Goal: Information Seeking & Learning: Learn about a topic

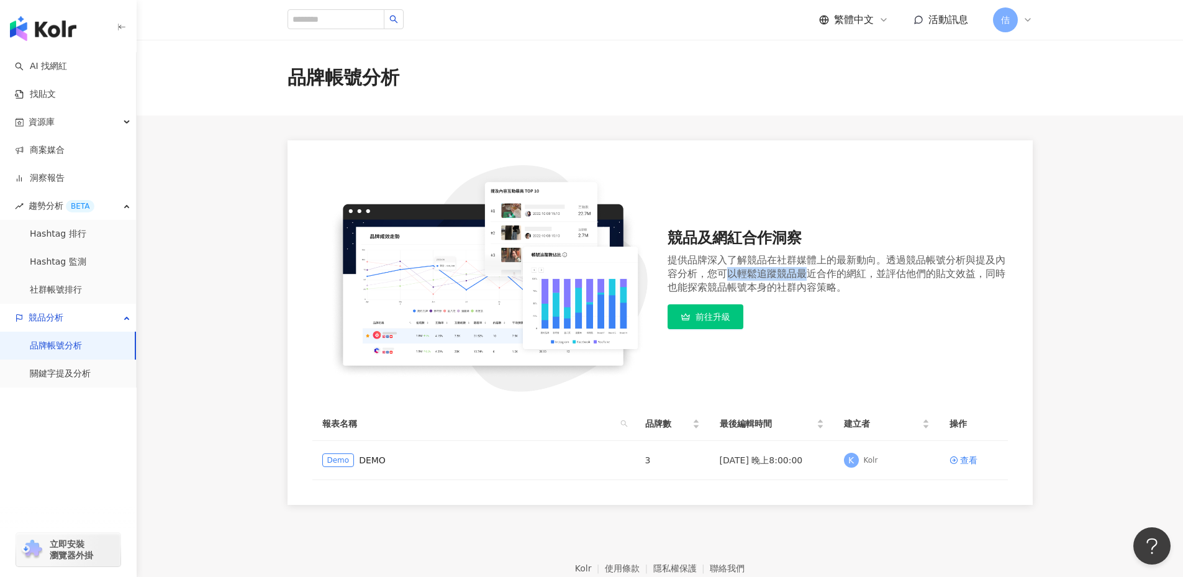
drag, startPoint x: 728, startPoint y: 270, endPoint x: 818, endPoint y: 273, distance: 90.1
click at [810, 276] on div "提供品牌深入了解競品在社群媒體上的最新動向。透過競品帳號分析與提及內容分析，您可以輕鬆追蹤競品最近合作的網紅，並評估他們的貼文效益，同時也能探索競品帳號本身的…" at bounding box center [838, 273] width 340 height 41
click at [74, 369] on link "關鍵字提及分析" at bounding box center [60, 374] width 61 height 12
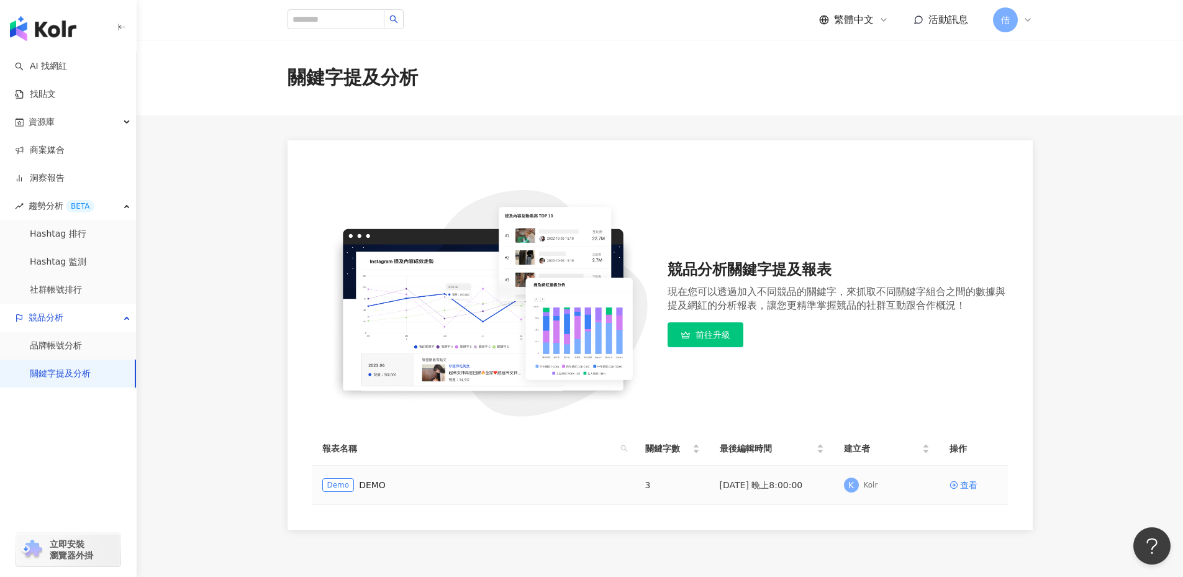
click at [348, 483] on span "Demo" at bounding box center [338, 485] width 32 height 14
click at [340, 487] on span "Demo" at bounding box center [338, 485] width 32 height 14
drag, startPoint x: 392, startPoint y: 487, endPoint x: 671, endPoint y: 515, distance: 279.5
click at [393, 487] on div "Demo DEMO" at bounding box center [473, 485] width 303 height 14
click at [845, 488] on span "K" at bounding box center [851, 485] width 15 height 15
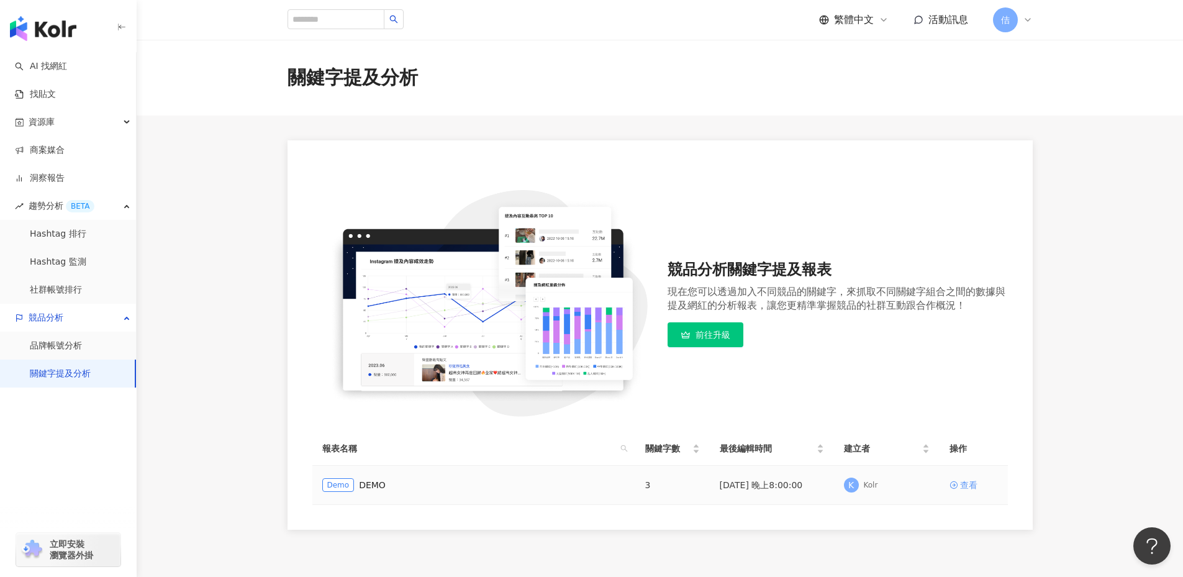
click at [954, 489] on icon at bounding box center [953, 485] width 9 height 9
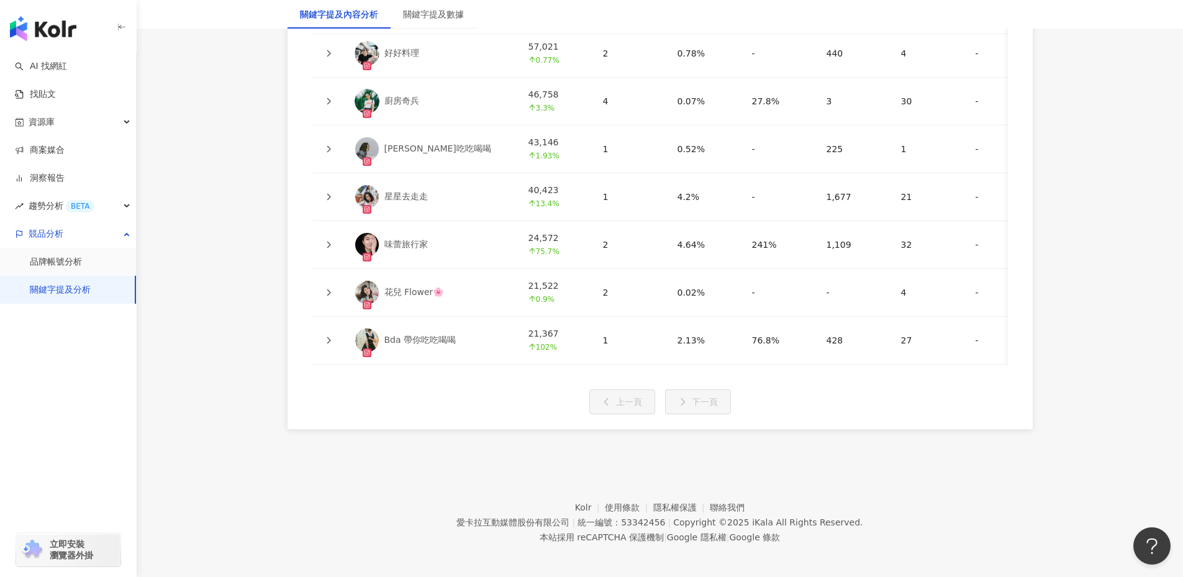
scroll to position [3055, 0]
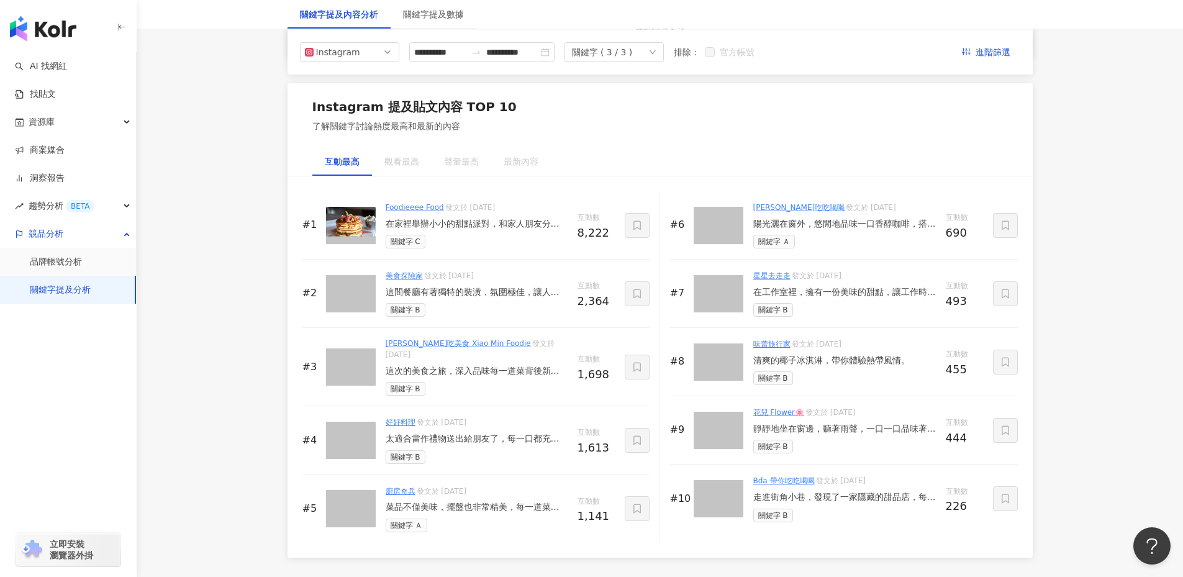
scroll to position [1831, 0]
